Goal: Navigation & Orientation: Find specific page/section

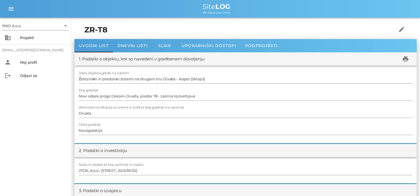
click at [138, 33] on h1 "ZR-T8" at bounding box center [231, 29] width 295 height 11
click at [29, 36] on div "Projekti" at bounding box center [43, 38] width 47 height 4
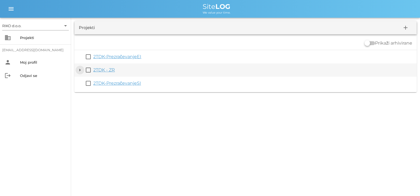
click at [80, 70] on button "arrow_drop_down" at bounding box center [80, 70] width 7 height 7
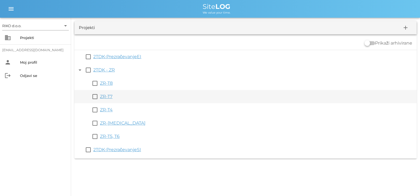
click at [107, 94] on div "ZR-T7" at bounding box center [257, 97] width 314 height 7
drag, startPoint x: 106, startPoint y: 97, endPoint x: 117, endPoint y: 96, distance: 10.8
click at [107, 97] on link "ZR-T7" at bounding box center [106, 96] width 12 height 5
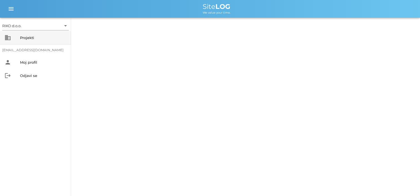
click at [17, 38] on div "business Projekti" at bounding box center [35, 37] width 71 height 13
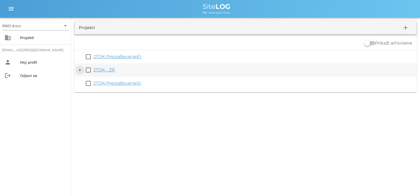
click at [80, 70] on button "arrow_drop_down" at bounding box center [80, 70] width 7 height 7
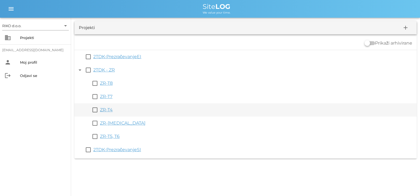
click at [108, 110] on link "ZR-T4" at bounding box center [106, 109] width 13 height 5
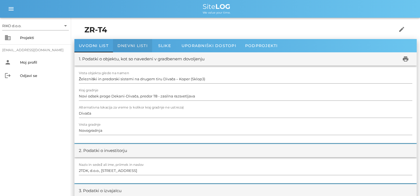
click at [143, 49] on div "Dnevni listi" at bounding box center [132, 45] width 39 height 13
